Goal: Navigation & Orientation: Find specific page/section

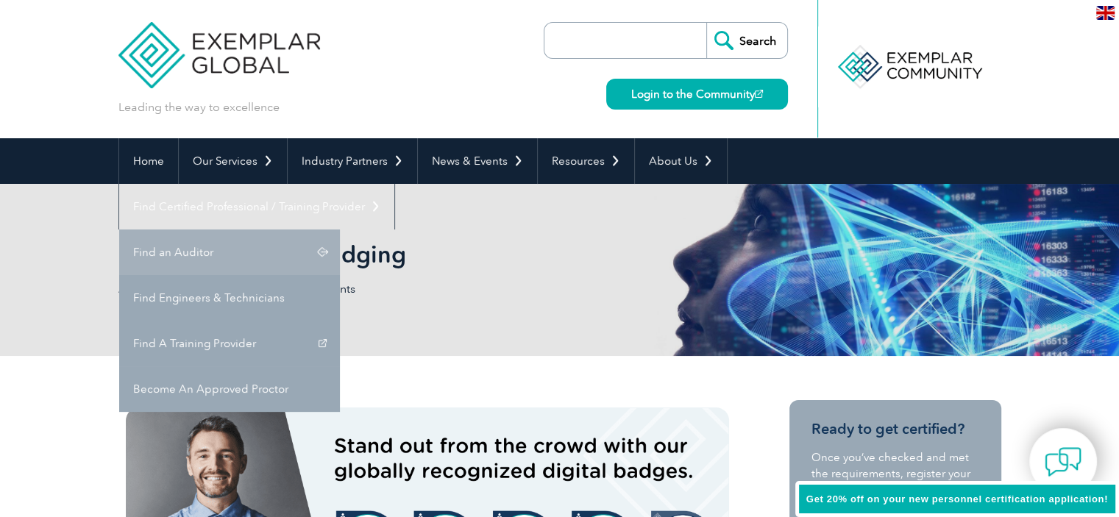
click at [340, 230] on link "Find an Auditor" at bounding box center [229, 253] width 221 height 46
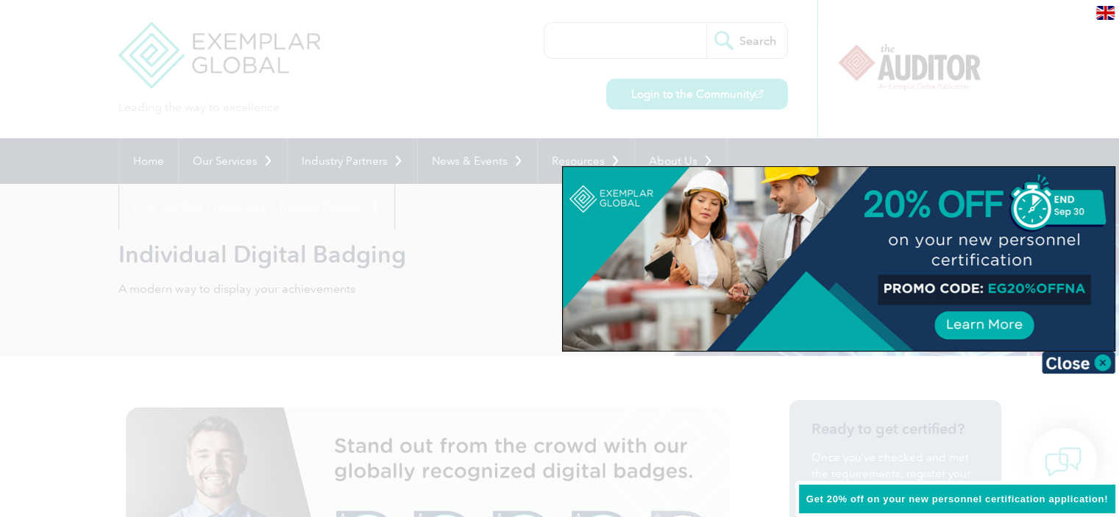
click at [409, 98] on div at bounding box center [559, 258] width 1119 height 517
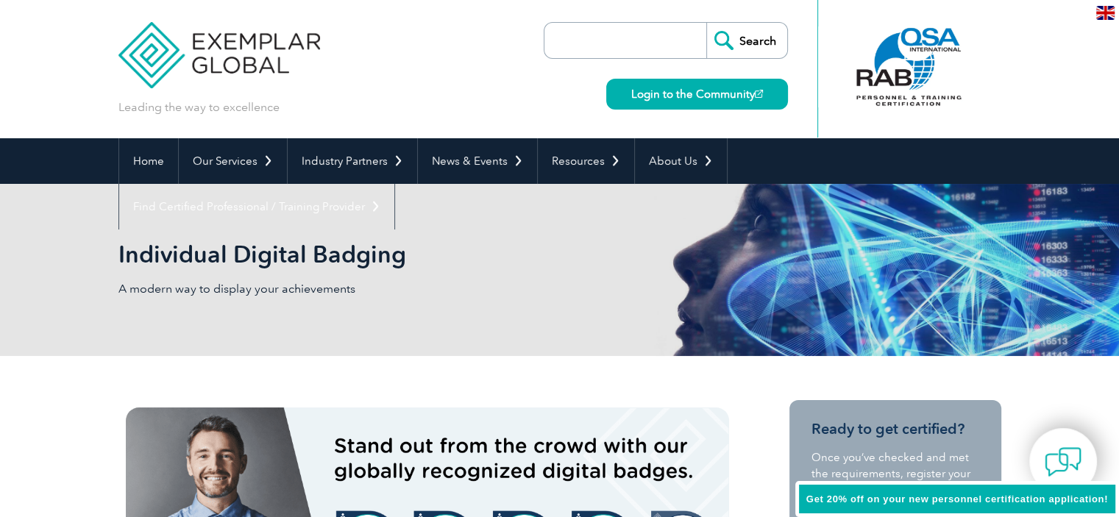
click at [385, 43] on div "Leading the way to excellence Search Login to the Community ▼" at bounding box center [559, 69] width 883 height 138
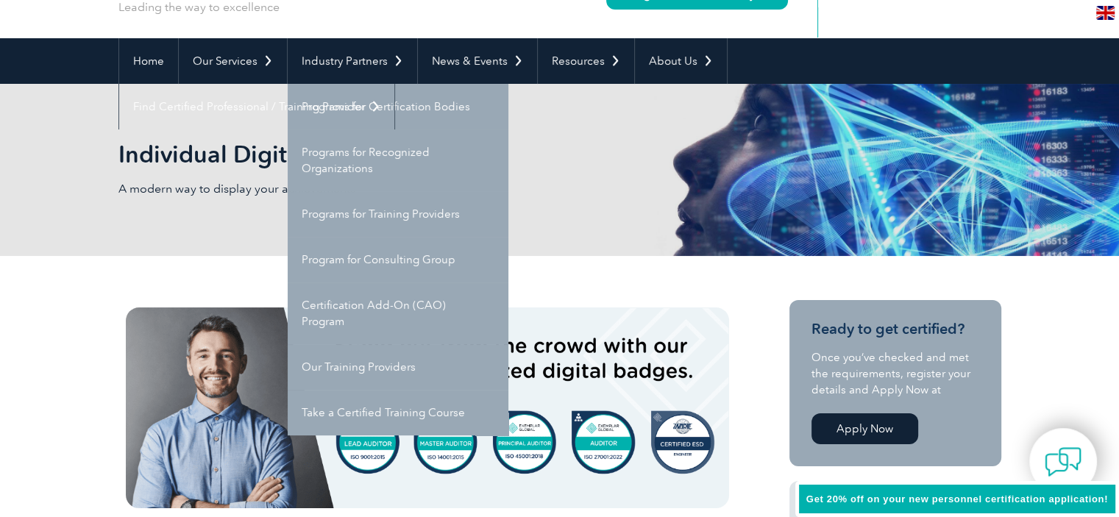
scroll to position [147, 0]
